Goal: Information Seeking & Learning: Stay updated

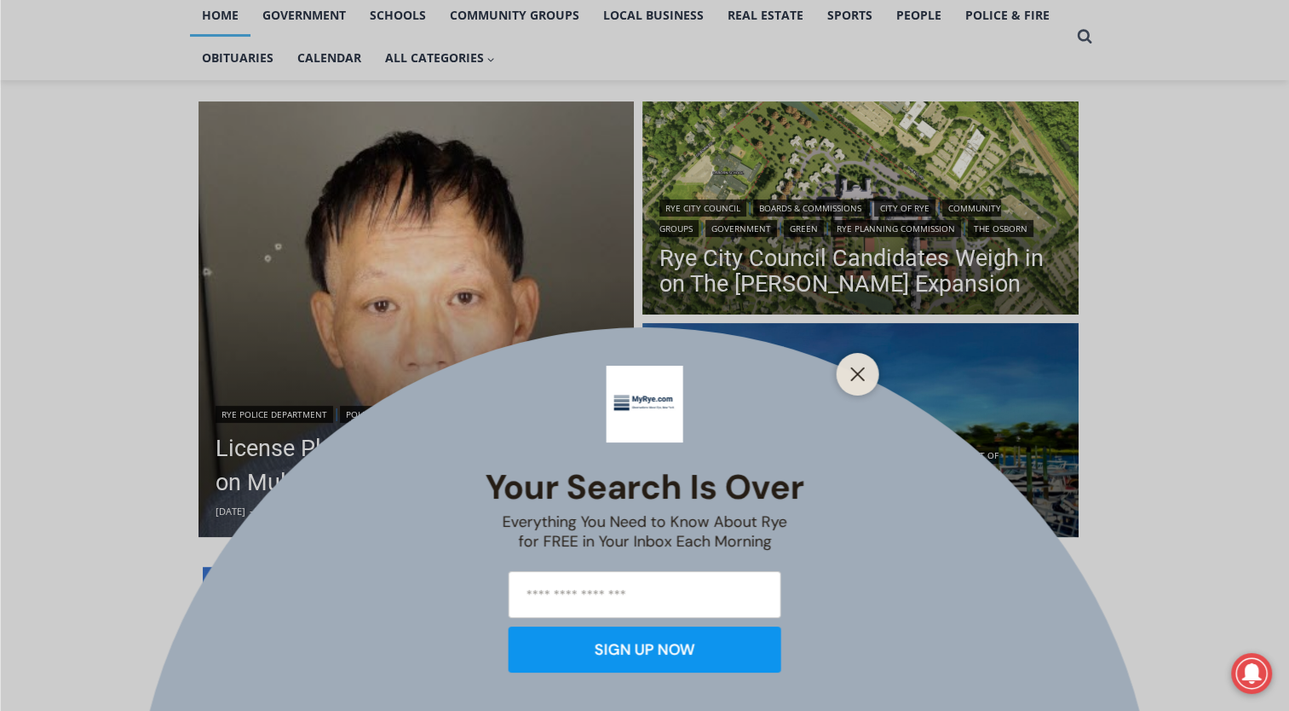
scroll to position [409, 0]
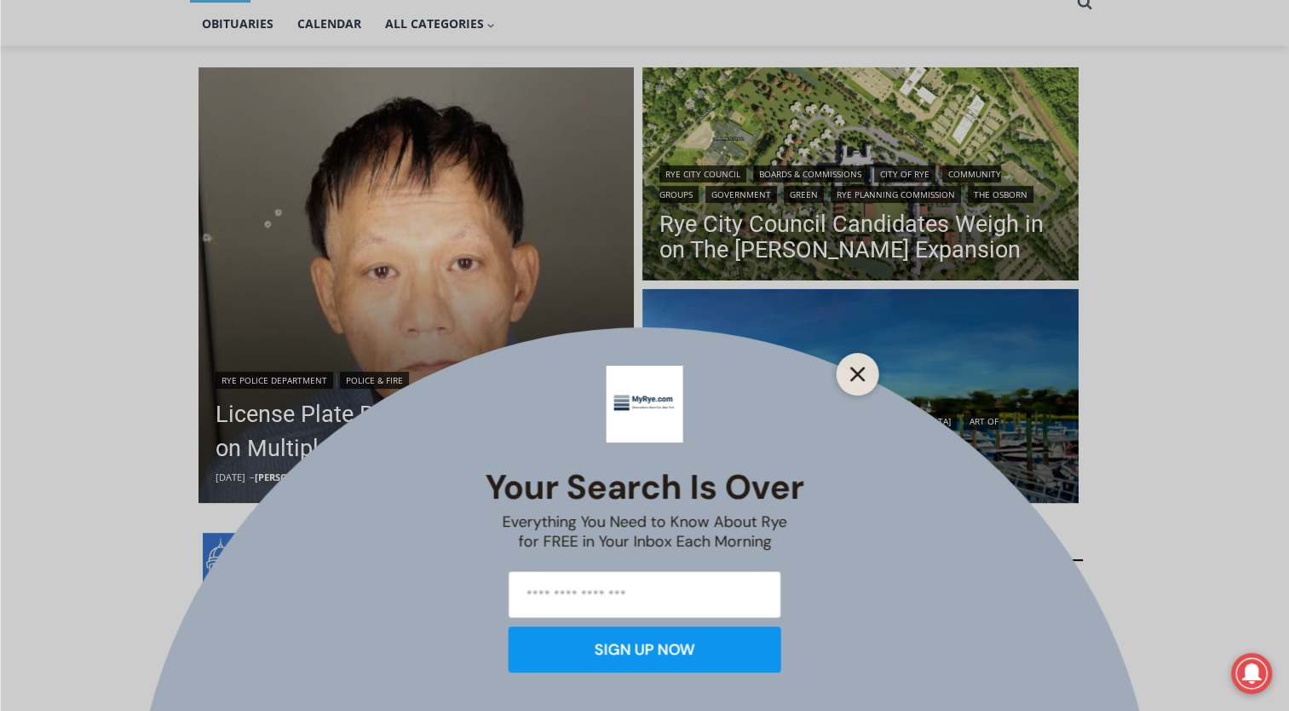
click at [862, 378] on line "Close" at bounding box center [857, 374] width 12 height 12
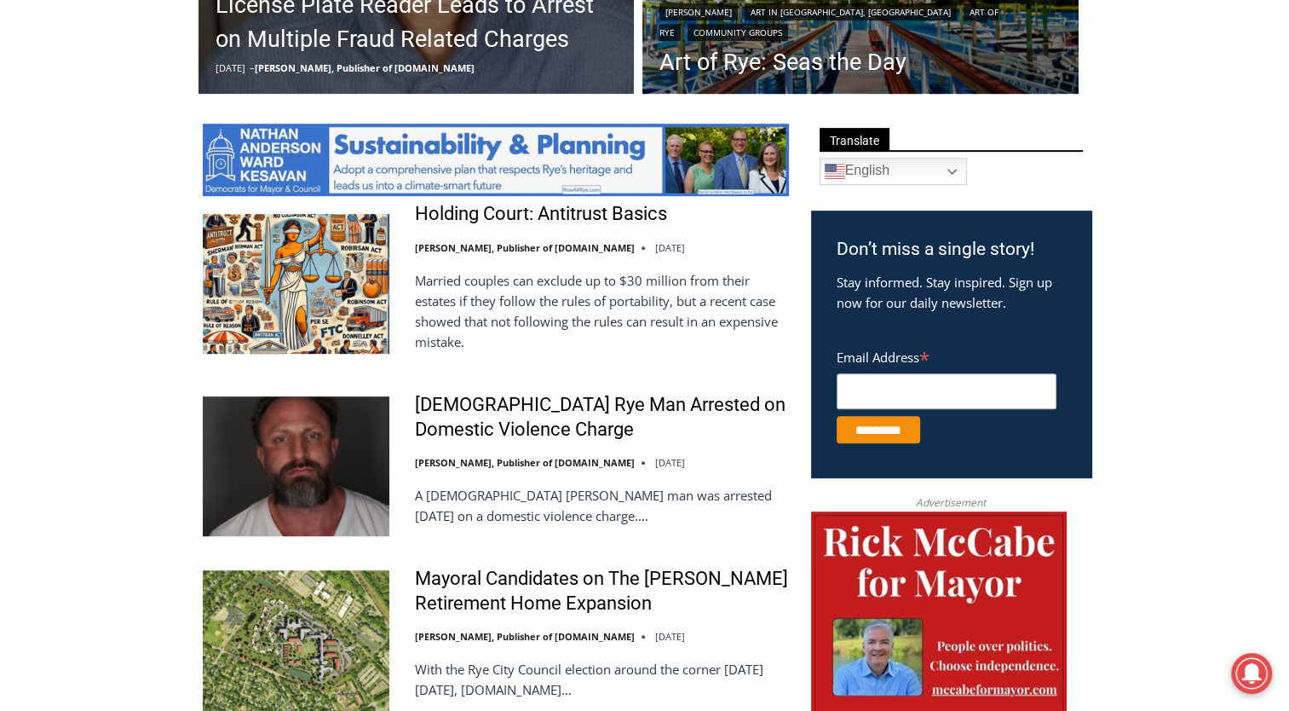
scroll to position [784, 0]
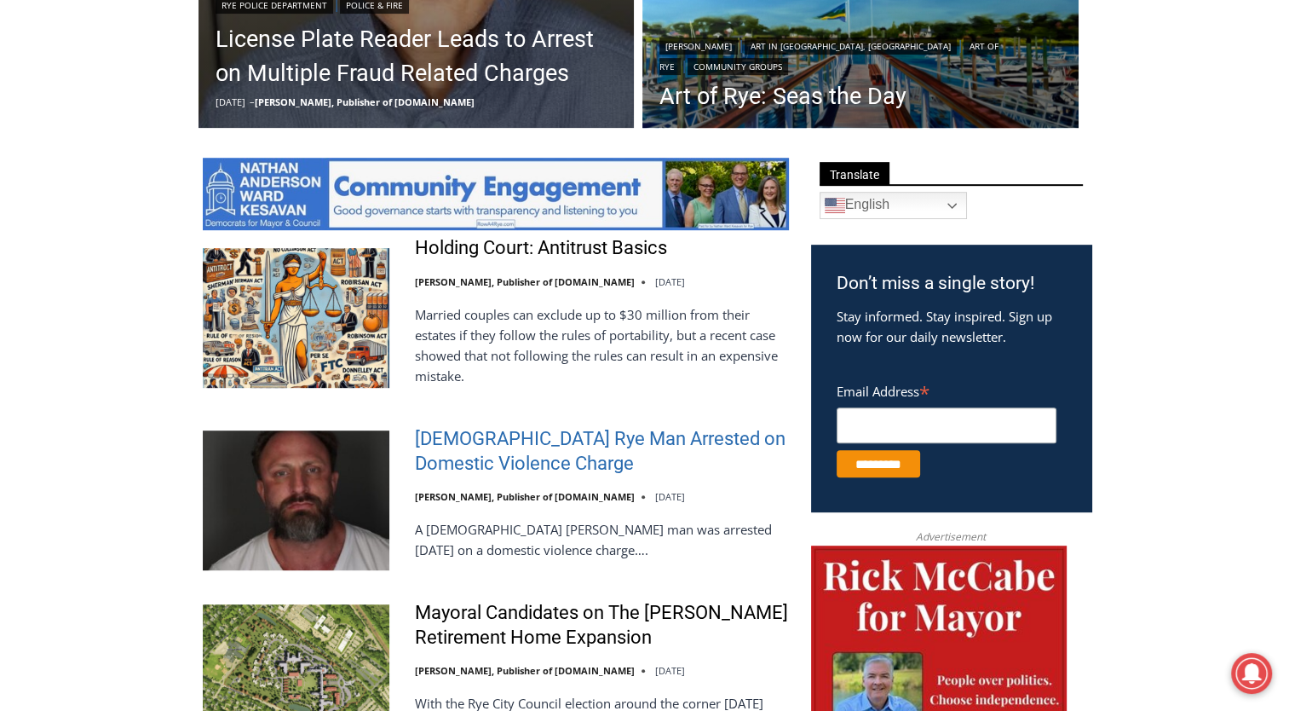
click at [750, 435] on link "42 Year Old Rye Man Arrested on Domestic Violence Charge" at bounding box center [602, 451] width 374 height 49
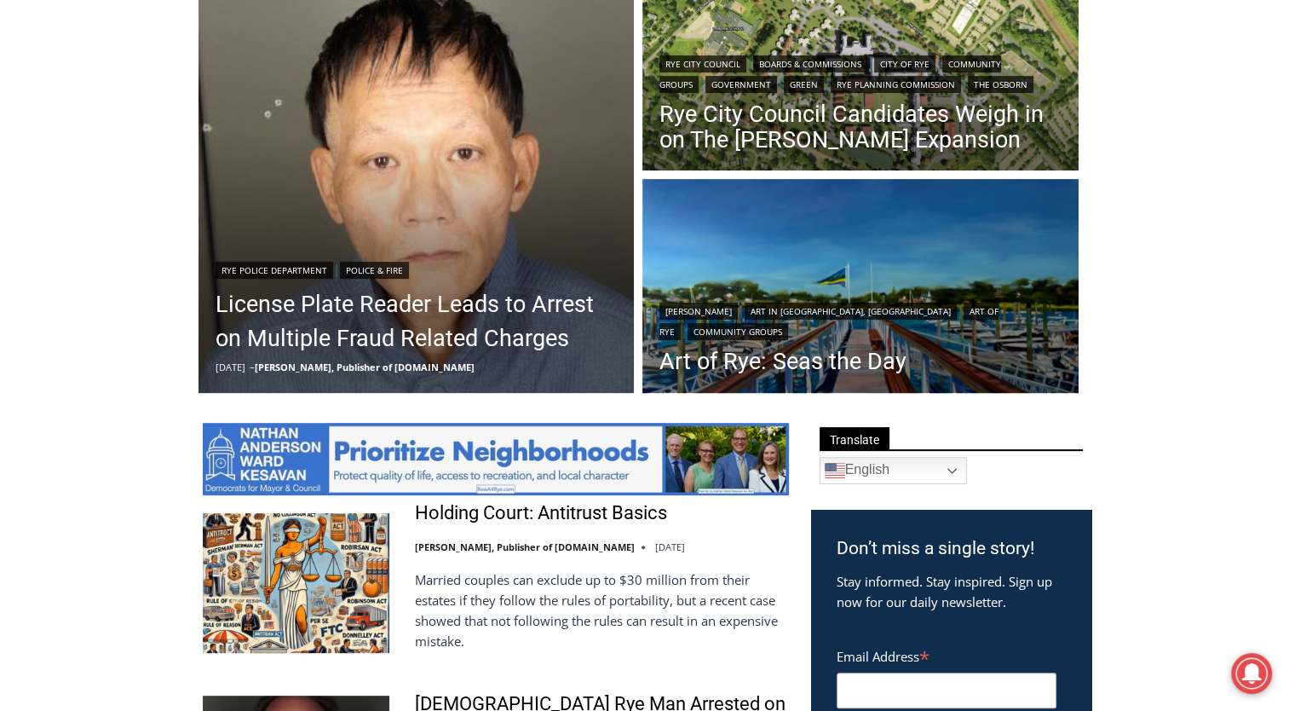
scroll to position [508, 0]
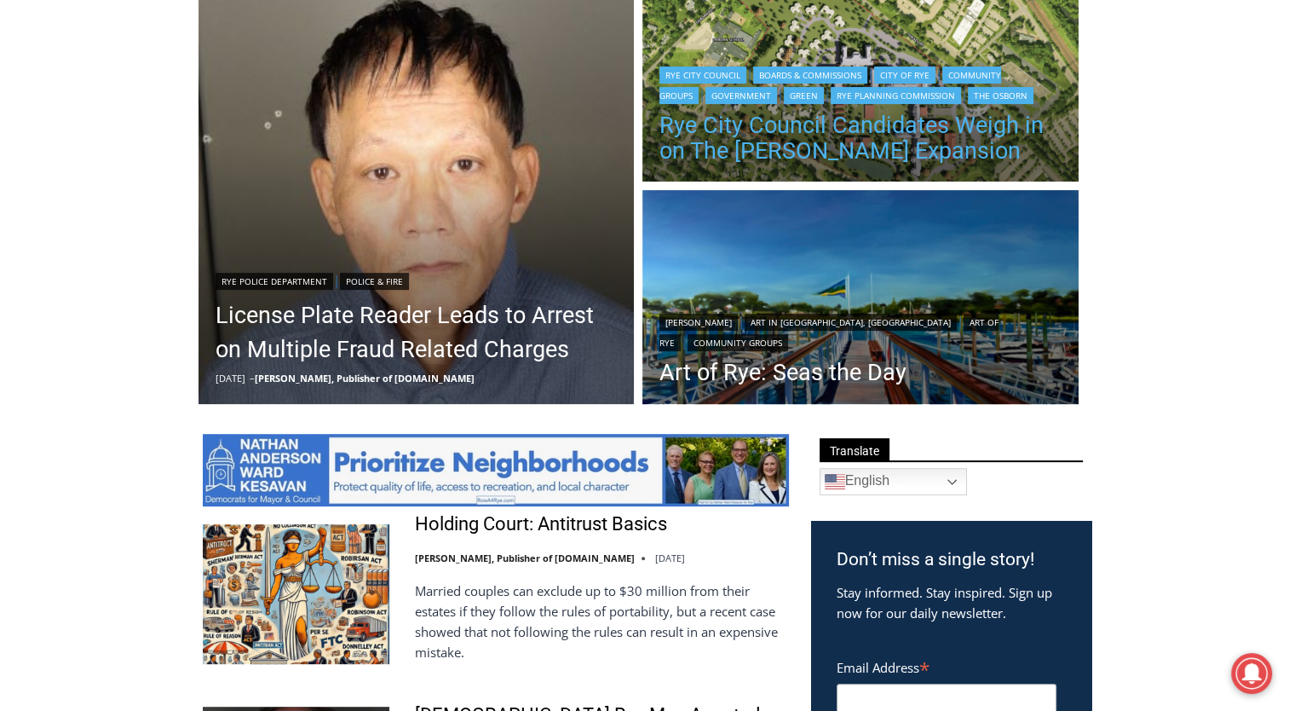
click at [899, 112] on link "Rye City Council Candidates Weigh in on The Osborn Expansion" at bounding box center [860, 137] width 402 height 51
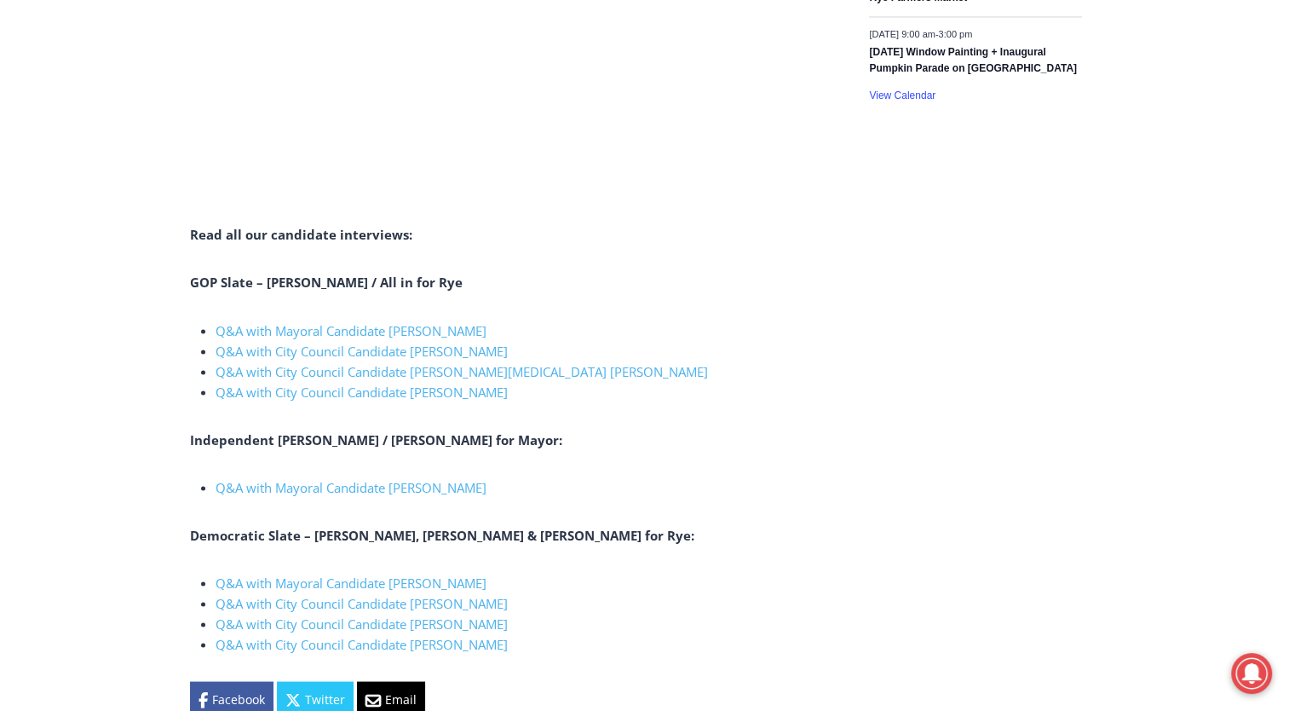
scroll to position [2931, 0]
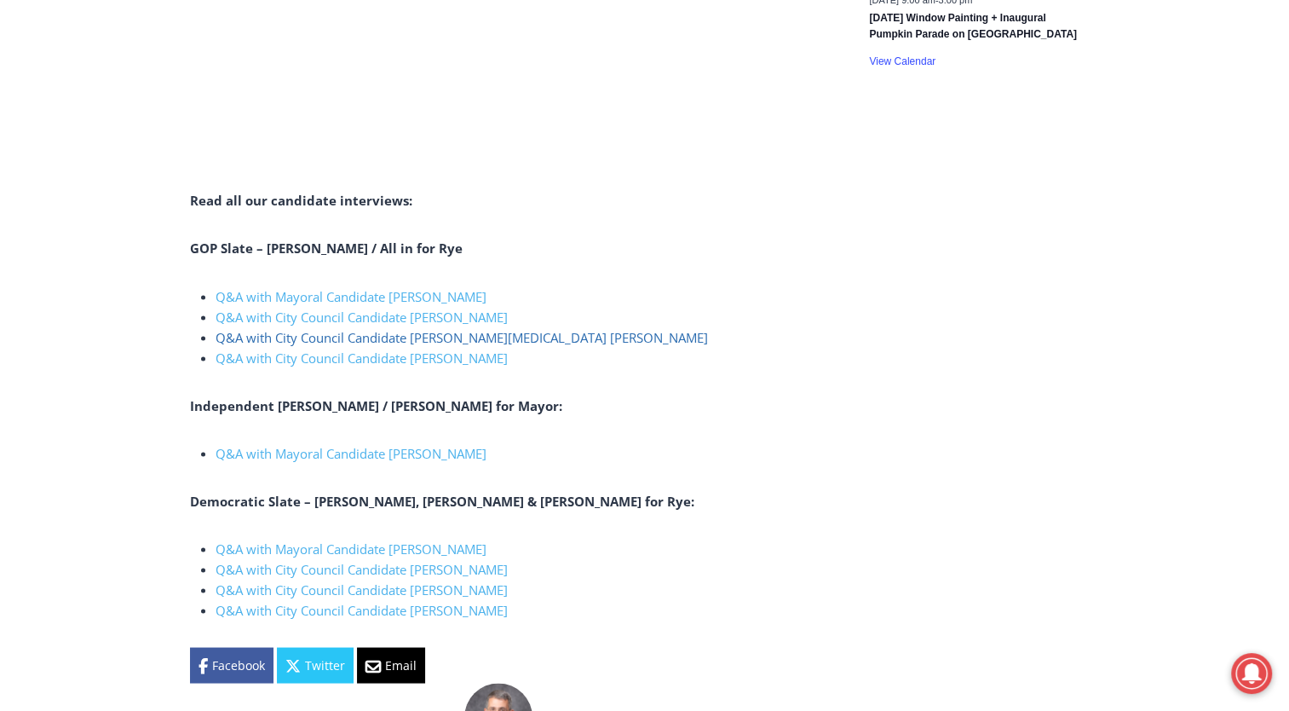
click at [443, 328] on link "Q&A with City Council Candidate [PERSON_NAME][MEDICAL_DATA] [PERSON_NAME]" at bounding box center [462, 336] width 492 height 17
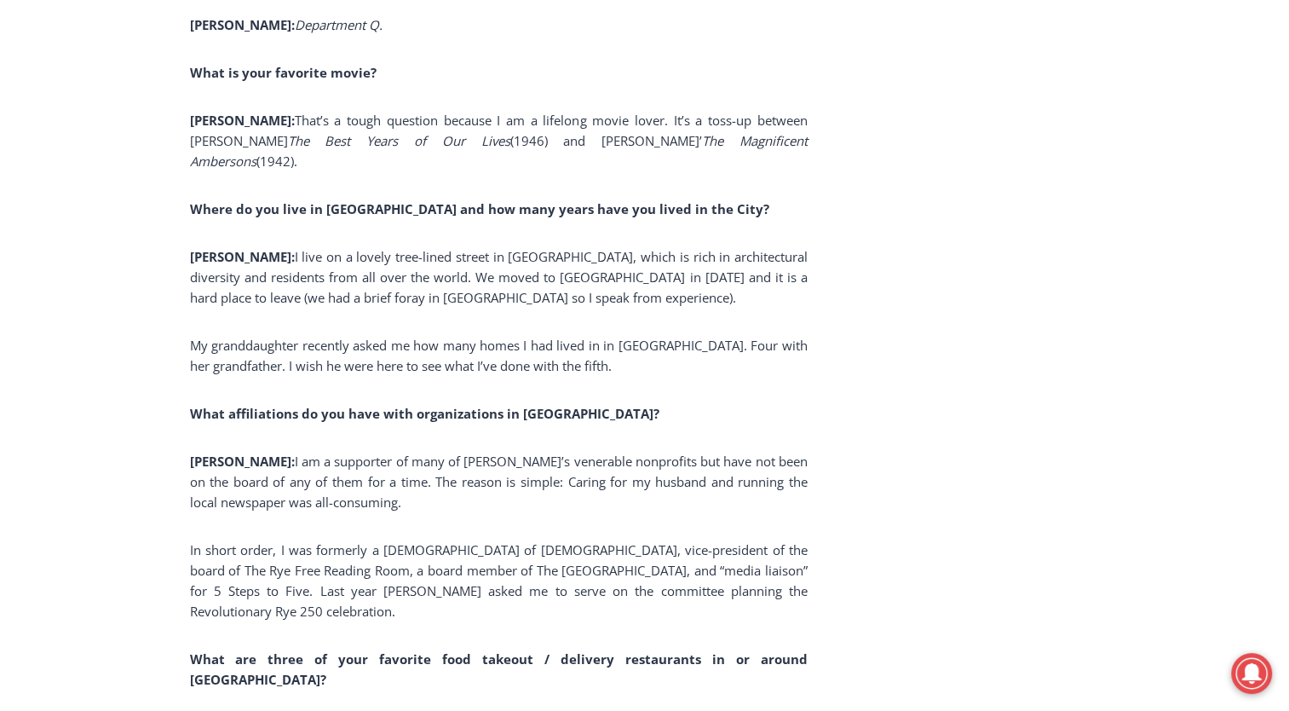
scroll to position [12664, 0]
